Goal: Information Seeking & Learning: Find contact information

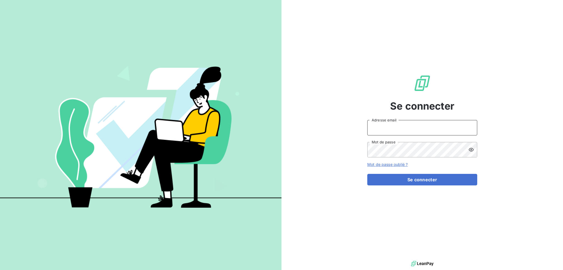
click at [452, 127] on input "Adresse email" at bounding box center [422, 127] width 110 height 15
type input "[EMAIL_ADDRESS][DOMAIN_NAME]"
click at [367, 174] on button "Se connecter" at bounding box center [422, 180] width 110 height 12
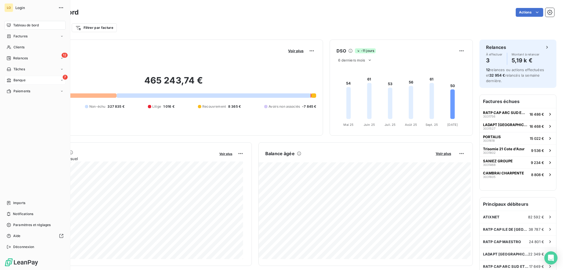
click at [17, 80] on span "Banque" at bounding box center [19, 80] width 12 height 5
click at [35, 111] on span "Opérations archivées" at bounding box center [30, 113] width 34 height 5
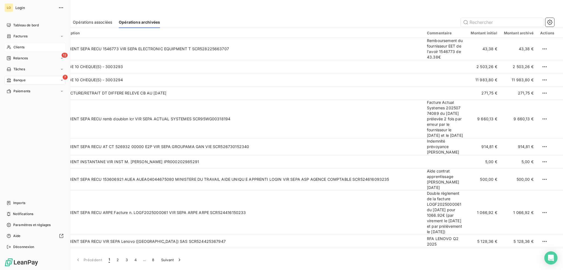
click at [18, 46] on span "Clients" at bounding box center [18, 47] width 11 height 5
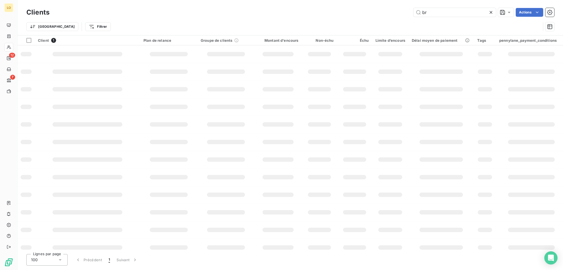
type input "b"
type input "a"
type input "l"
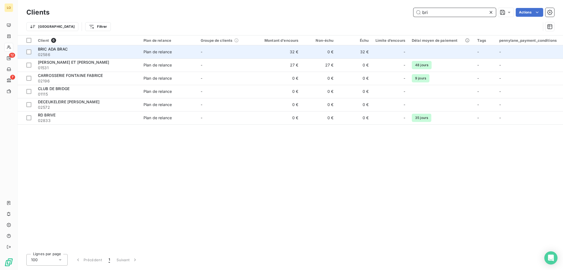
type input "bri"
click at [76, 53] on span "02586" at bounding box center [87, 55] width 99 height 6
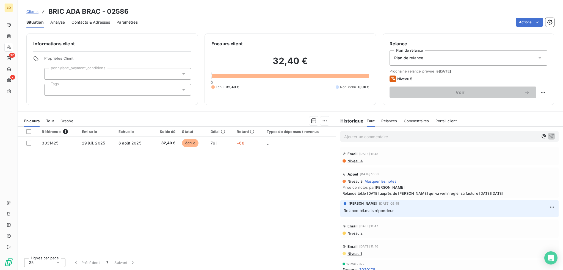
click at [366, 136] on p "Ajouter un commentaire ﻿" at bounding box center [441, 136] width 194 height 7
click at [549, 136] on icon "button" at bounding box center [552, 136] width 6 height 6
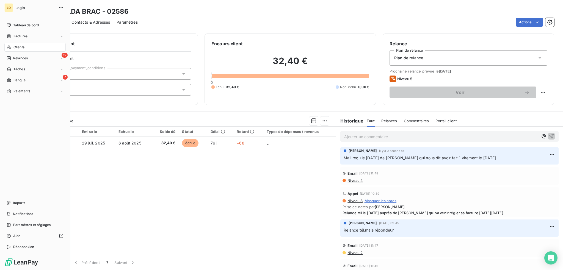
click at [20, 46] on span "Clients" at bounding box center [18, 47] width 11 height 5
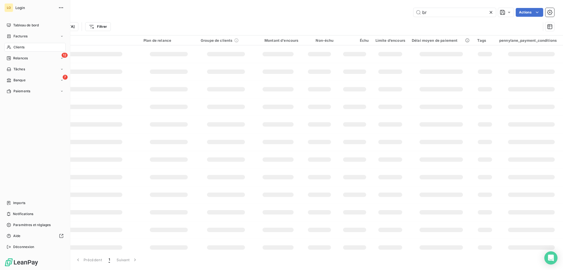
type input "b"
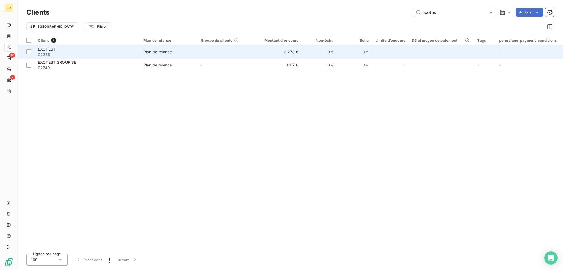
type input "exotes"
click at [103, 53] on span "02358" at bounding box center [87, 55] width 99 height 6
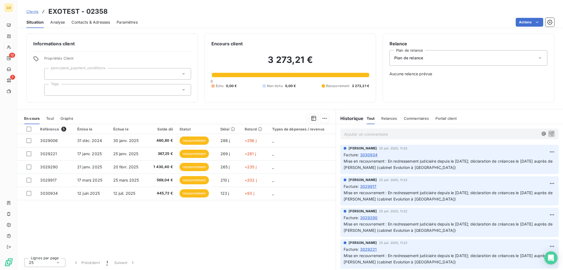
click at [96, 21] on span "Contacts & Adresses" at bounding box center [91, 23] width 39 height 6
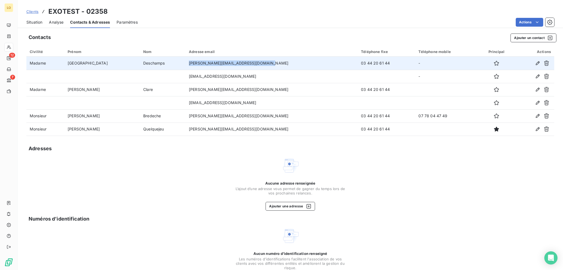
drag, startPoint x: 252, startPoint y: 62, endPoint x: 171, endPoint y: 67, distance: 81.0
click at [186, 67] on td "[PERSON_NAME][EMAIL_ADDRESS][DOMAIN_NAME]" at bounding box center [272, 63] width 172 height 13
copy td "[PERSON_NAME][EMAIL_ADDRESS][DOMAIN_NAME]"
